Goal: Task Accomplishment & Management: Manage account settings

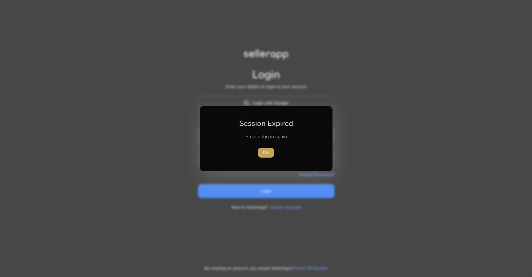
click at [267, 148] on span "button" at bounding box center [266, 152] width 16 height 15
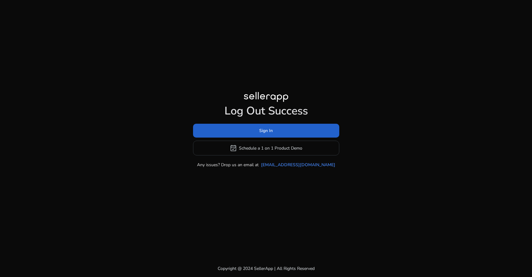
click at [248, 133] on span at bounding box center [266, 130] width 146 height 15
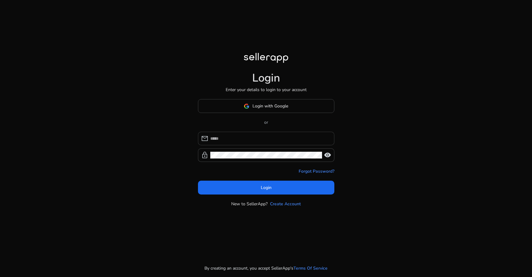
click at [225, 136] on input at bounding box center [269, 138] width 119 height 7
click at [236, 143] on div at bounding box center [269, 139] width 119 height 14
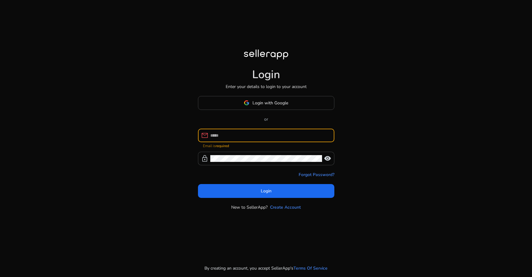
click at [239, 135] on input at bounding box center [269, 135] width 119 height 7
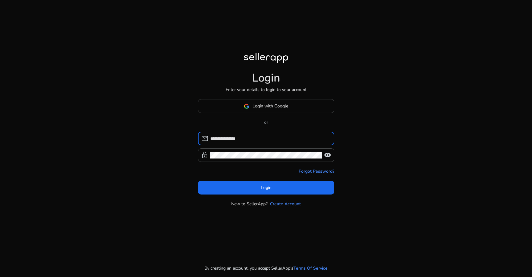
type input "**********"
click button "Login" at bounding box center [266, 188] width 136 height 14
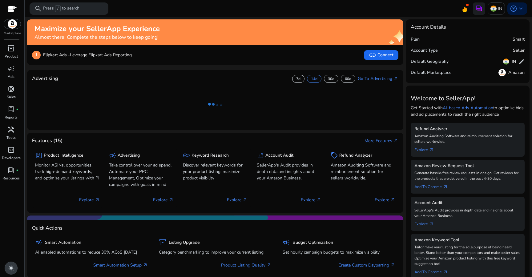
click at [11, 269] on span "light_mode" at bounding box center [10, 267] width 7 height 7
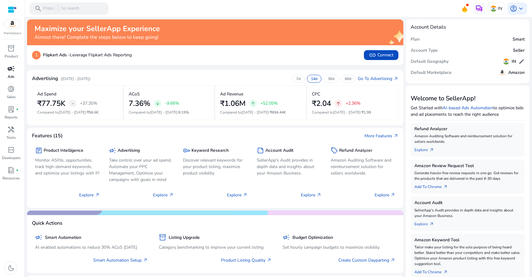
click at [11, 72] on span "campaign" at bounding box center [10, 68] width 7 height 7
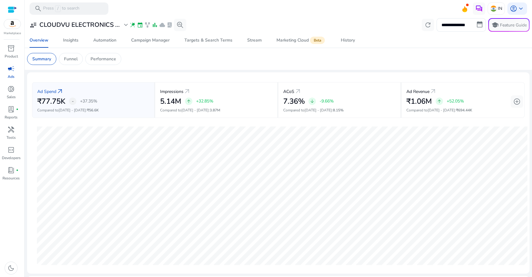
click at [76, 67] on mat-card "Summary Funnel Performance" at bounding box center [278, 59] width 512 height 22
click at [74, 63] on div "Funnel" at bounding box center [71, 59] width 24 height 12
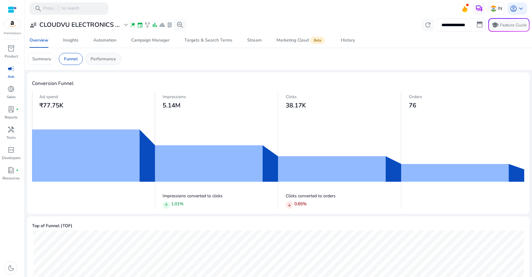
click at [101, 59] on p "Performance" at bounding box center [104, 59] width 26 height 6
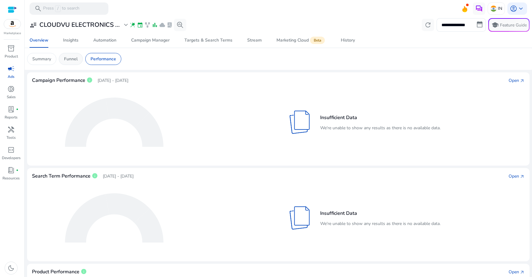
click at [68, 56] on p "Funnel" at bounding box center [71, 59] width 14 height 6
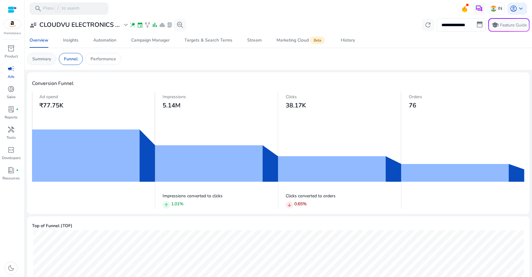
click at [50, 58] on p "Summary" at bounding box center [41, 59] width 19 height 6
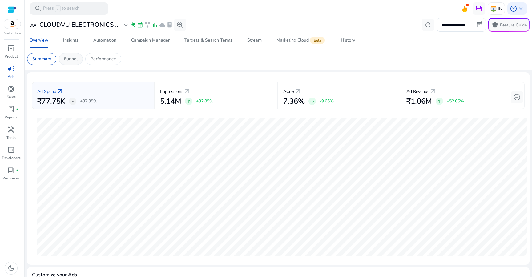
click at [67, 60] on p "Funnel" at bounding box center [71, 59] width 14 height 6
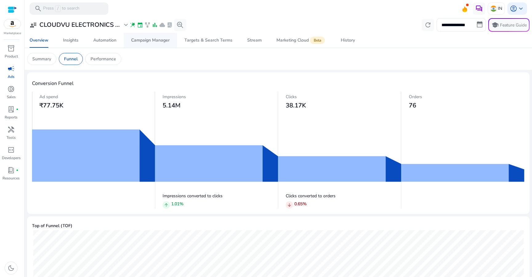
click at [155, 42] on div "Campaign Manager" at bounding box center [150, 40] width 38 height 4
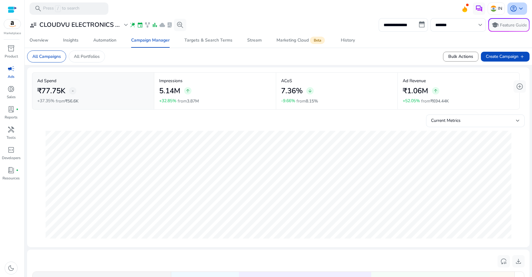
click at [511, 9] on span "account_circle" at bounding box center [513, 8] width 7 height 7
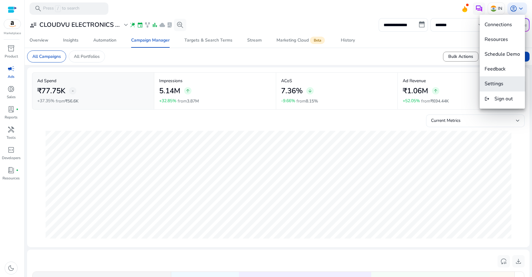
click at [500, 83] on span "Settings" at bounding box center [494, 83] width 19 height 7
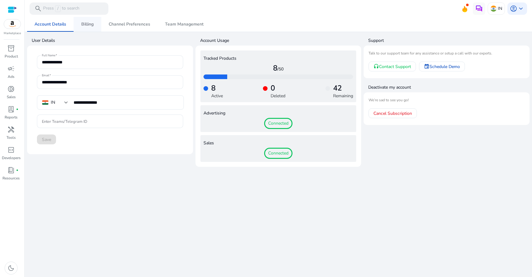
click at [91, 23] on span "Billing" at bounding box center [87, 24] width 12 height 4
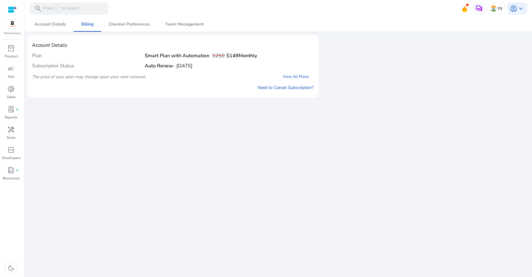
click at [151, 63] on b "Auto Renew" at bounding box center [159, 65] width 28 height 7
drag, startPoint x: 172, startPoint y: 56, endPoint x: 182, endPoint y: 66, distance: 14.2
click at [182, 66] on mat-card-content "Plan Smart Plan with Automation $250 $149 Monthly Subscripton Status Auto Renew…" at bounding box center [173, 71] width 282 height 42
click at [218, 65] on div "Subscripton Status Auto Renew - [DATE]" at bounding box center [173, 66] width 282 height 10
click at [10, 72] on span "campaign" at bounding box center [10, 68] width 7 height 7
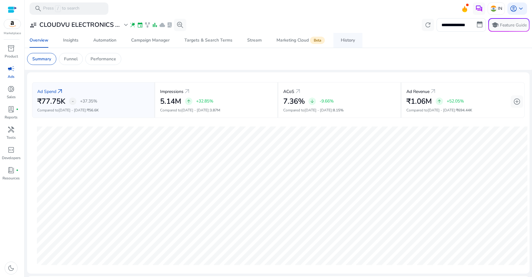
click at [344, 46] on span "History" at bounding box center [348, 40] width 14 height 15
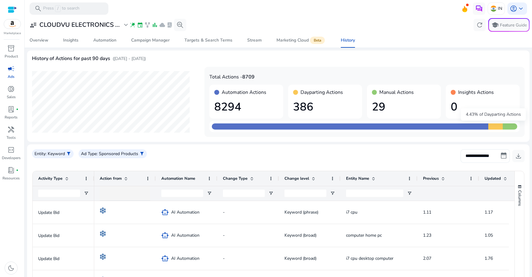
click at [488, 127] on div at bounding box center [495, 126] width 14 height 6
click at [487, 156] on input "**********" at bounding box center [485, 156] width 49 height 14
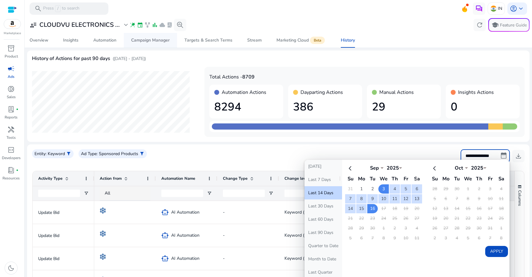
click at [151, 45] on span "Campaign Manager" at bounding box center [150, 40] width 38 height 15
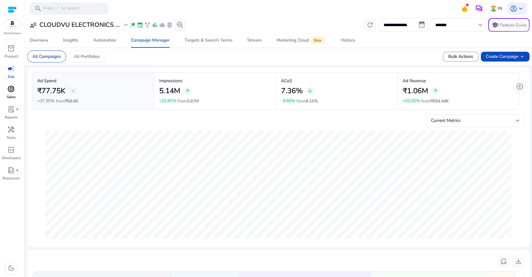
click at [8, 101] on link "donut_small Sales" at bounding box center [11, 94] width 22 height 20
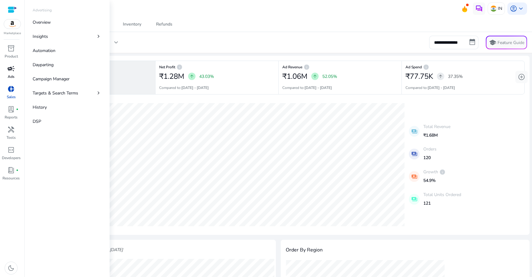
click at [13, 72] on span "campaign" at bounding box center [10, 68] width 7 height 7
select select "*"
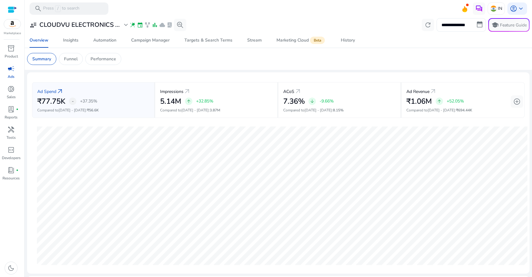
click at [477, 29] on input "**********" at bounding box center [461, 25] width 49 height 14
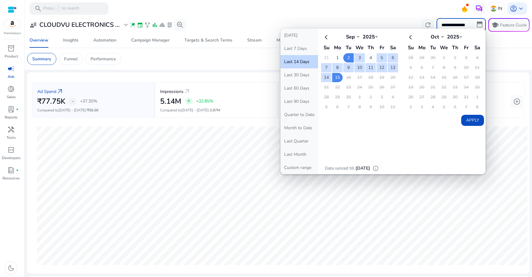
click at [369, 57] on td "4" at bounding box center [370, 57] width 10 height 9
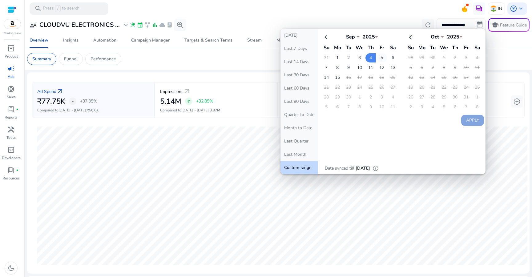
click at [378, 58] on td "5" at bounding box center [382, 57] width 10 height 9
click at [393, 57] on td "6" at bounding box center [393, 57] width 10 height 9
click at [385, 59] on table "Sep *** *** *** *** *** *** *** *** *** *** *** *** 2025 **** Su Mo Tu We Th Fr…" at bounding box center [360, 71] width 78 height 81
click at [380, 58] on td "5" at bounding box center [382, 57] width 10 height 9
click at [388, 58] on td "6" at bounding box center [393, 57] width 10 height 9
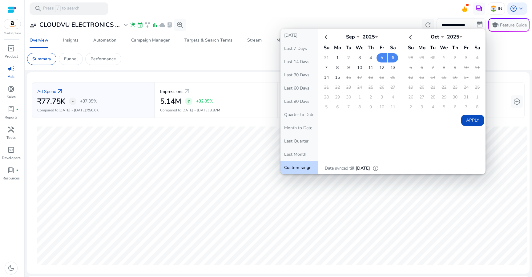
click at [470, 121] on button "Apply" at bounding box center [472, 120] width 23 height 11
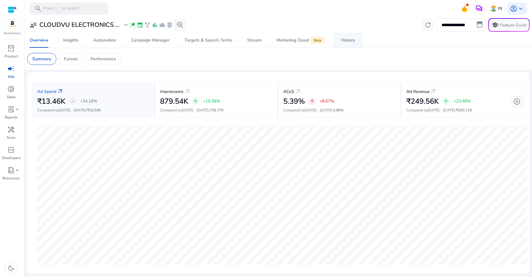
click at [350, 42] on div "History" at bounding box center [348, 40] width 14 height 4
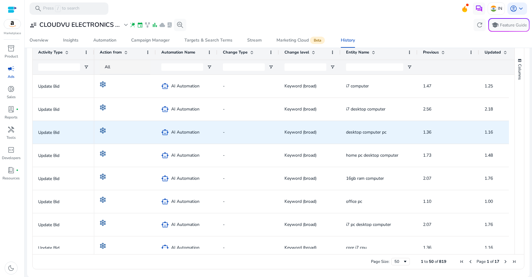
scroll to position [186, 0]
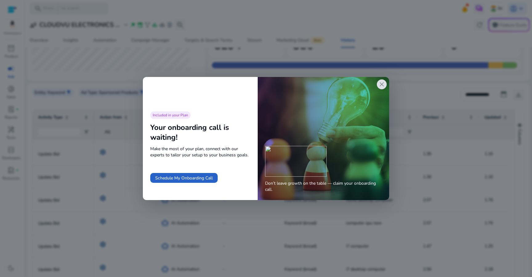
click at [385, 88] on span "close" at bounding box center [381, 84] width 7 height 7
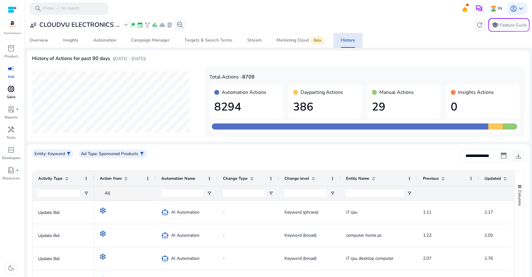
click at [7, 95] on p "Sales" at bounding box center [11, 97] width 9 height 6
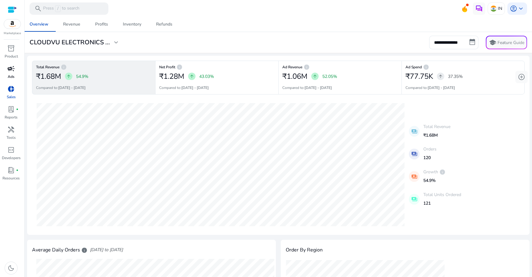
click at [15, 79] on link "campaign Ads" at bounding box center [11, 74] width 22 height 20
select select "*"
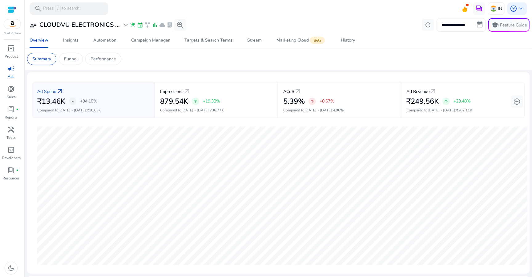
click at [462, 27] on input "**********" at bounding box center [461, 25] width 49 height 14
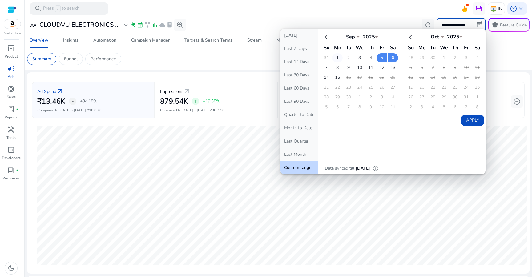
click at [334, 58] on td "1" at bounding box center [337, 57] width 10 height 9
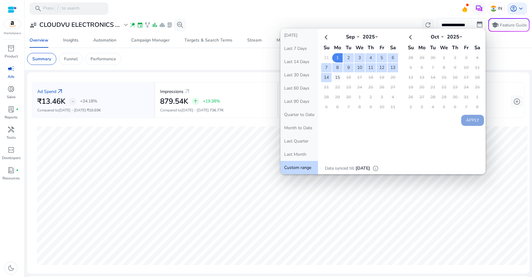
click at [335, 77] on td "15" at bounding box center [337, 77] width 10 height 9
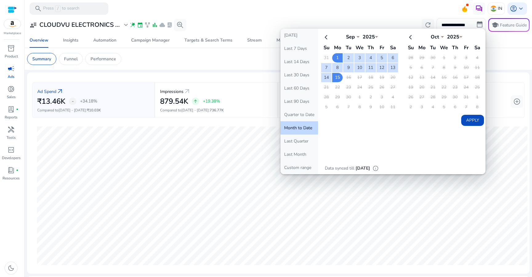
click at [470, 119] on button "Apply" at bounding box center [472, 120] width 23 height 11
